Goal: Book appointment/travel/reservation

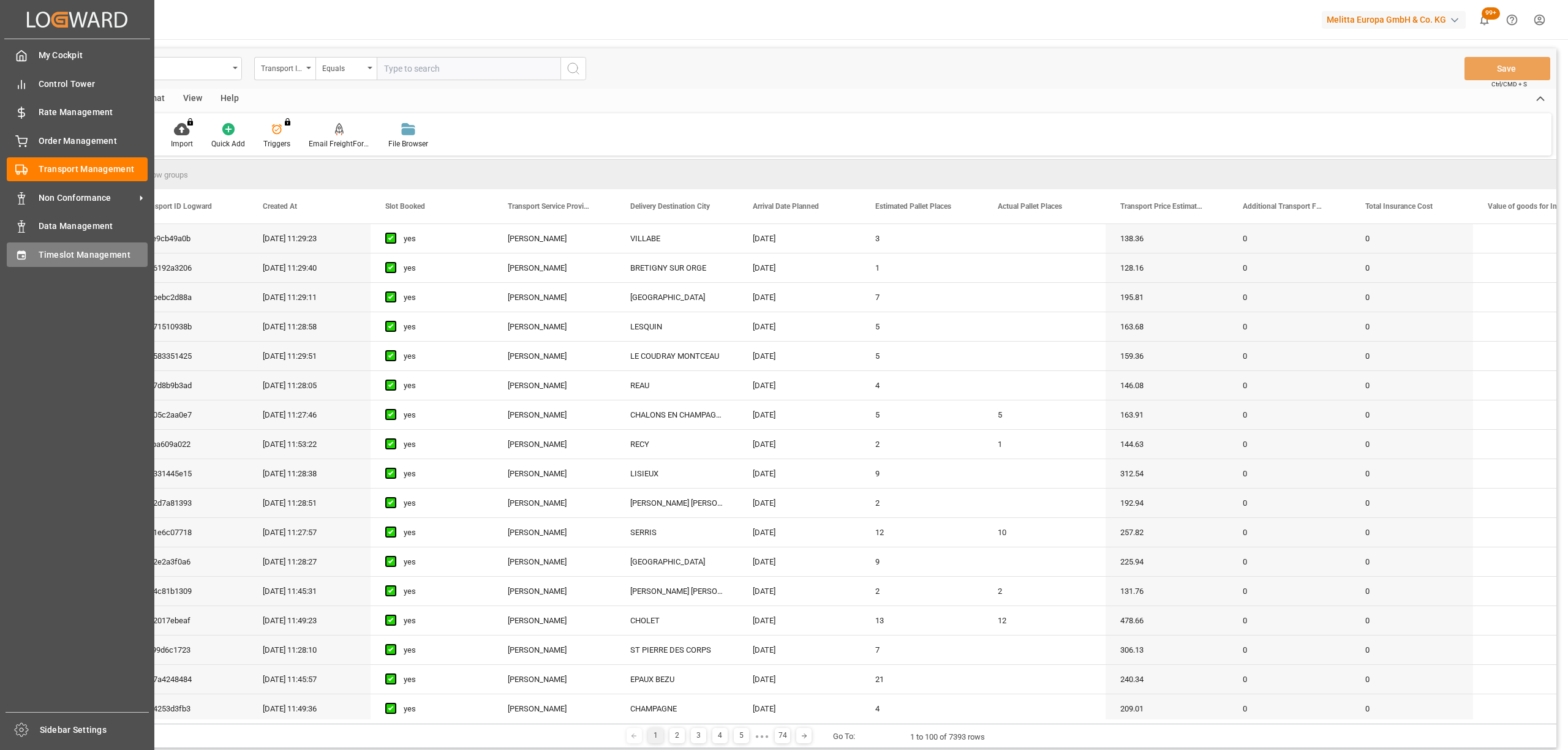
click at [31, 251] on div "Timeslot Management Timeslot Management" at bounding box center [77, 255] width 141 height 24
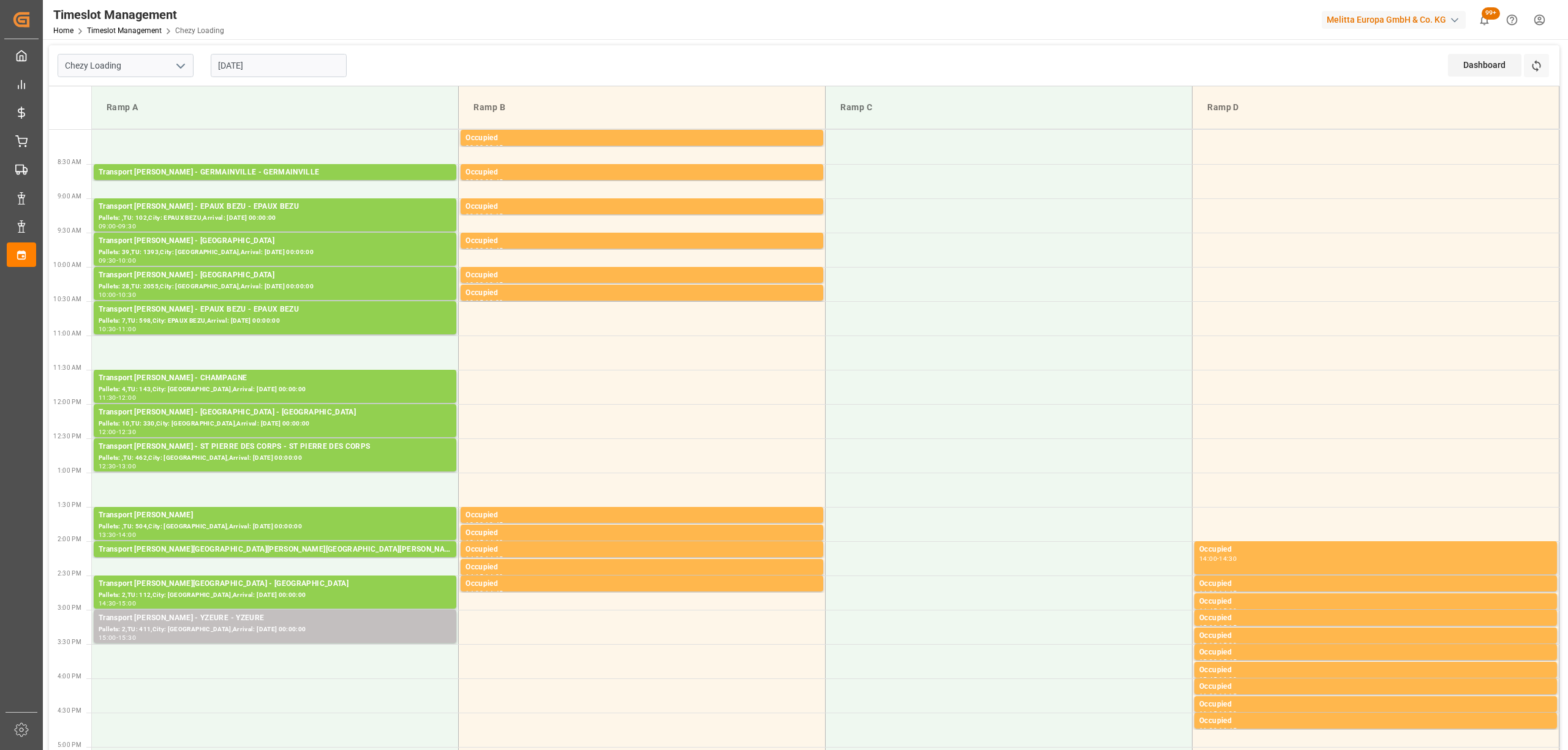
click at [302, 71] on input "[DATE]" at bounding box center [278, 65] width 136 height 23
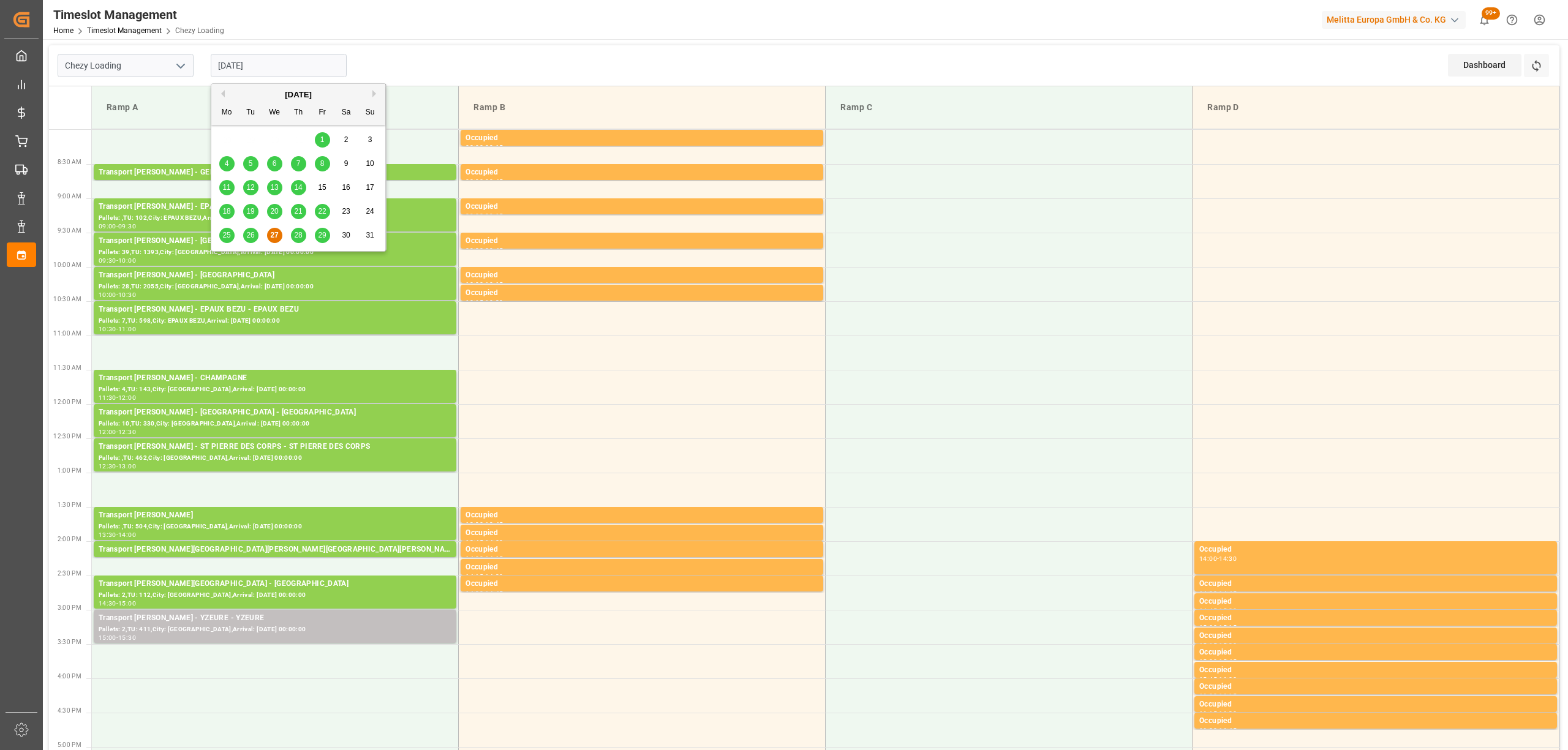
click at [299, 233] on span "28" at bounding box center [298, 235] width 8 height 9
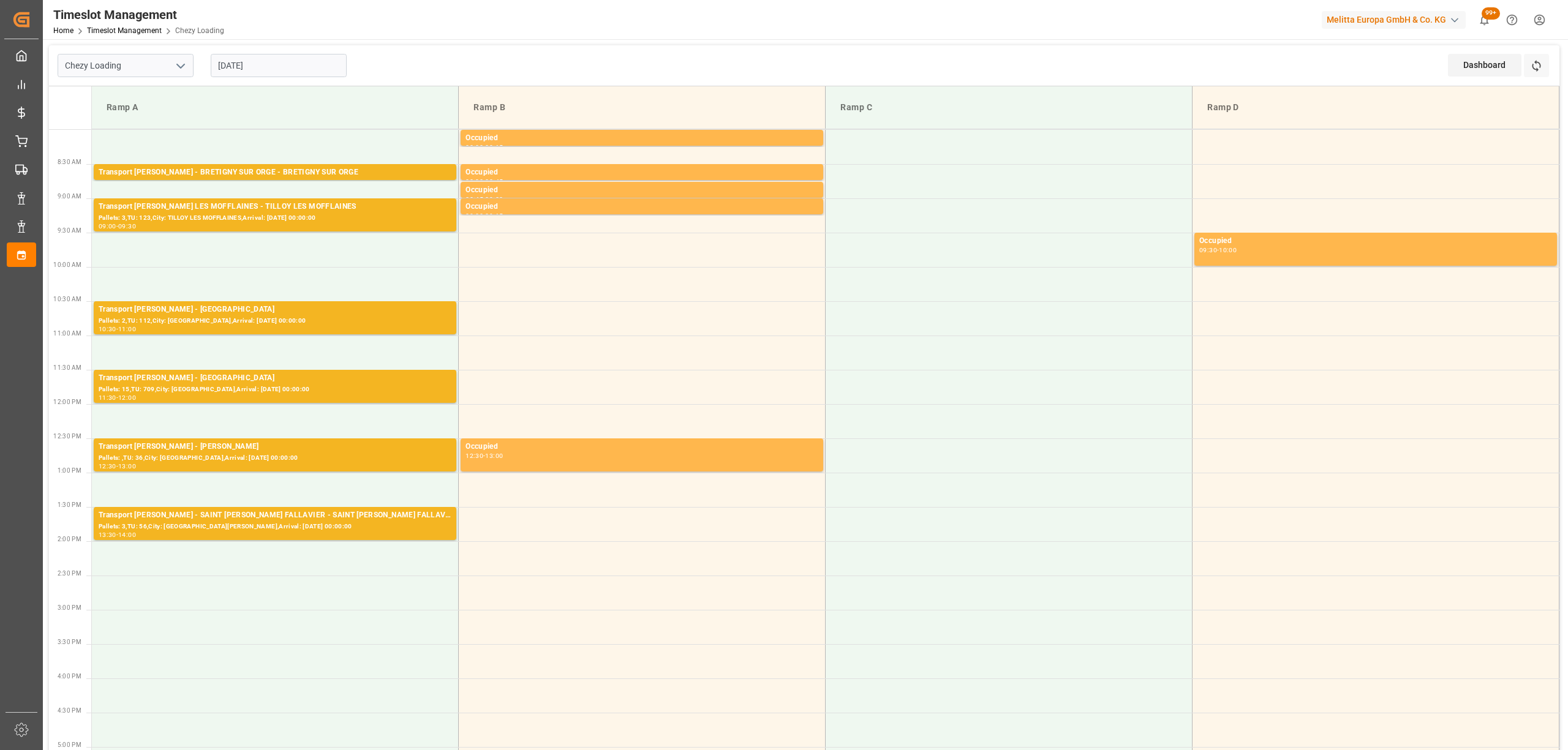
click at [291, 36] on div "Timeslot Management Home Timeslot Management Chezy Loading Melitta Europa GmbH …" at bounding box center [801, 20] width 1534 height 39
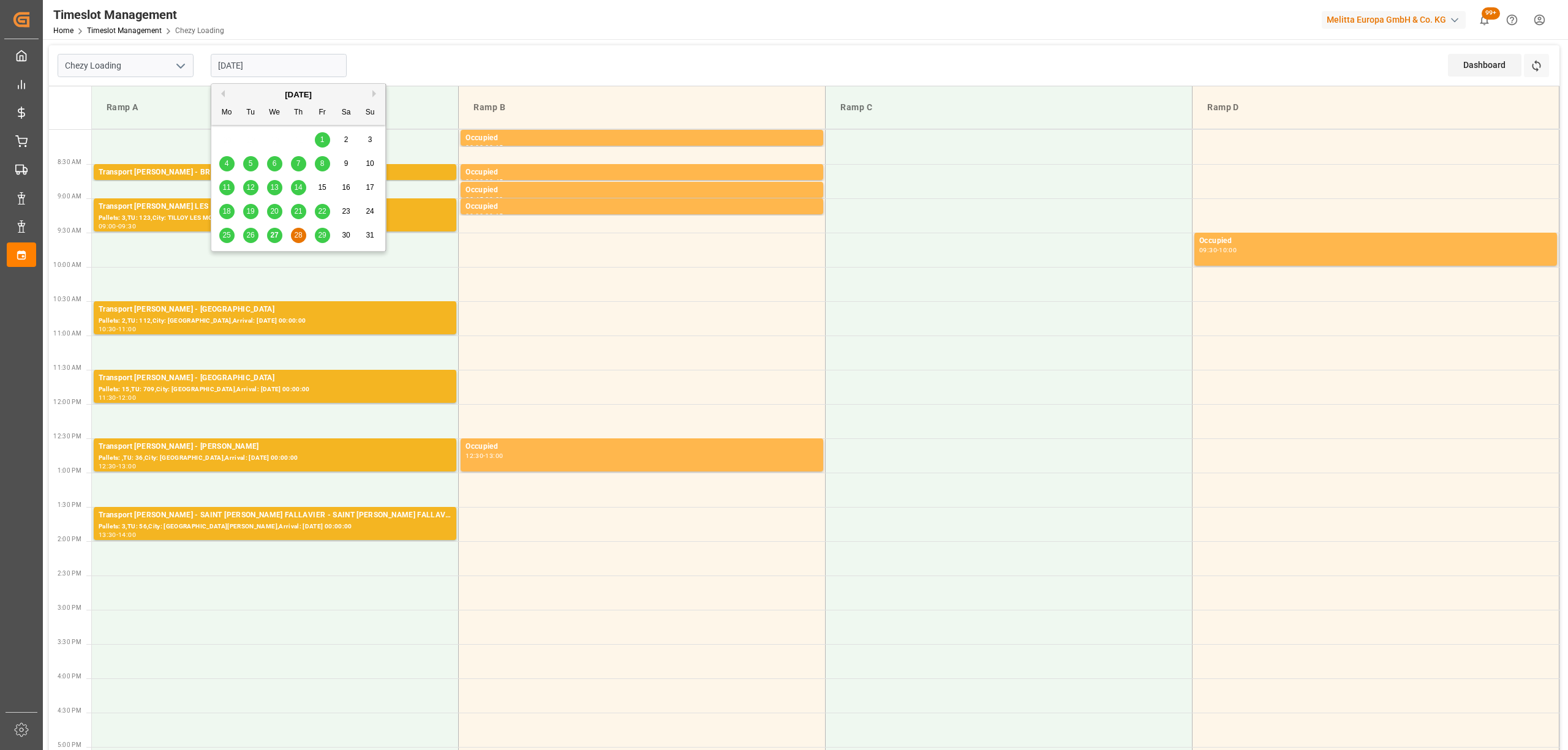
click at [289, 60] on input "[DATE]" at bounding box center [278, 65] width 136 height 23
click at [247, 241] on div "26" at bounding box center [251, 236] width 15 height 14
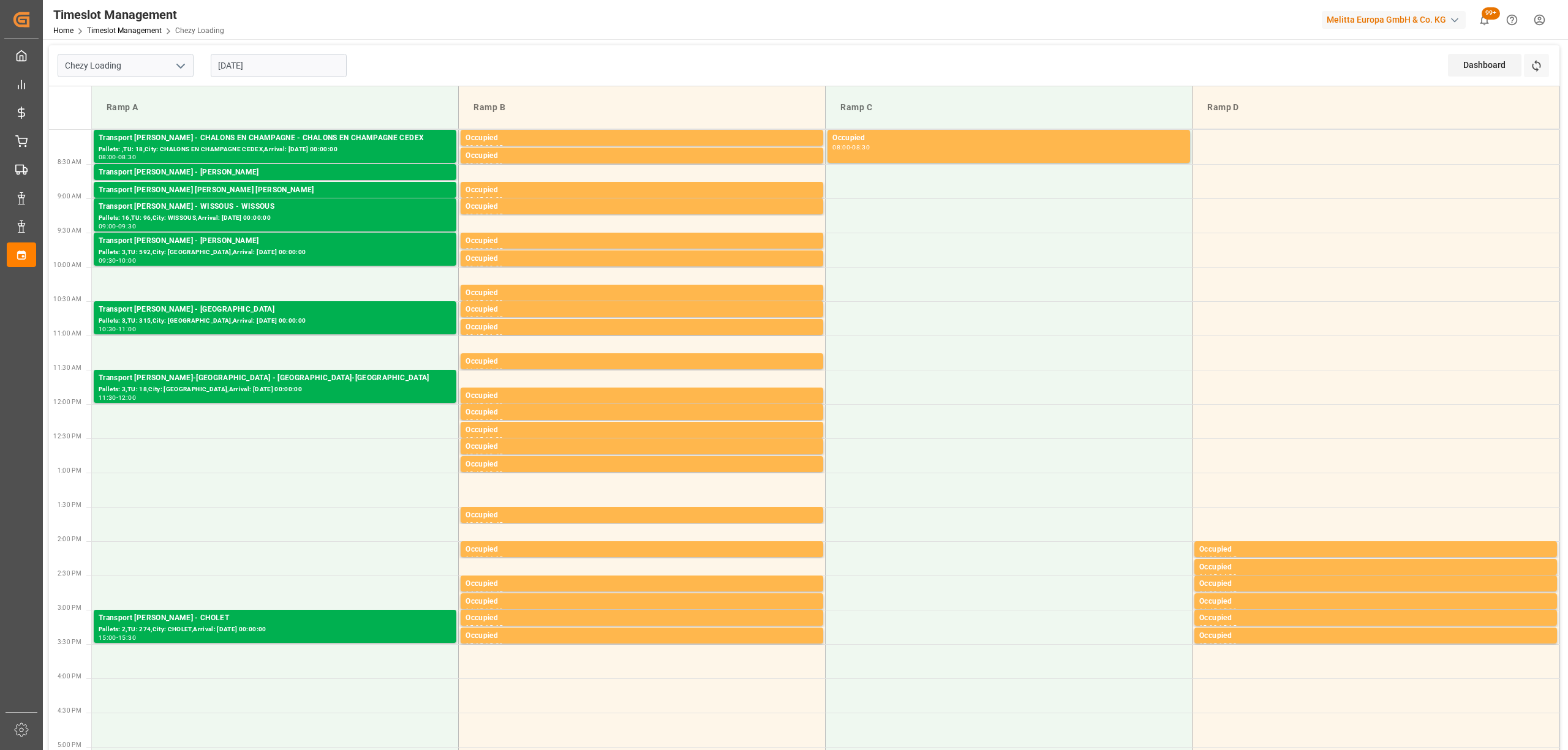
click at [275, 51] on div "[DATE]" at bounding box center [278, 65] width 153 height 40
click at [276, 52] on div "[DATE]" at bounding box center [278, 65] width 153 height 40
click at [280, 57] on input "[DATE]" at bounding box center [278, 65] width 136 height 23
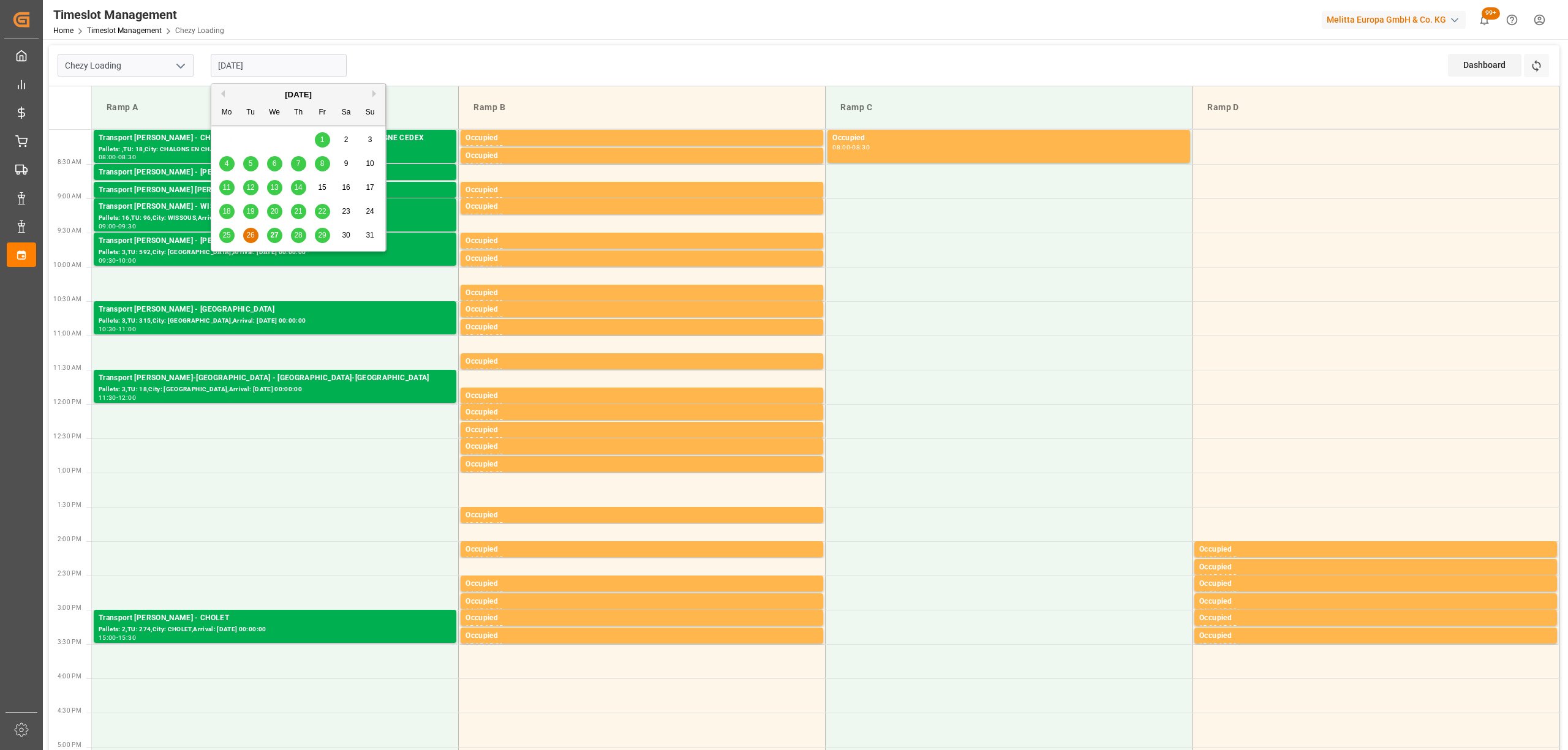
click at [276, 236] on span "27" at bounding box center [274, 235] width 8 height 9
type input "[DATE]"
